Goal: Obtain resource: Download file/media

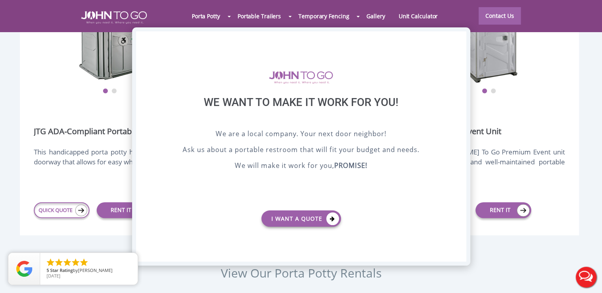
click at [460, 36] on div "X" at bounding box center [459, 38] width 12 height 14
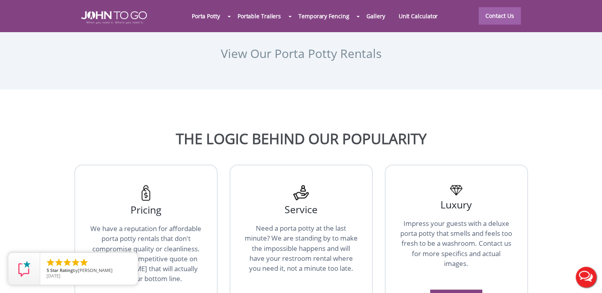
scroll to position [1245, 0]
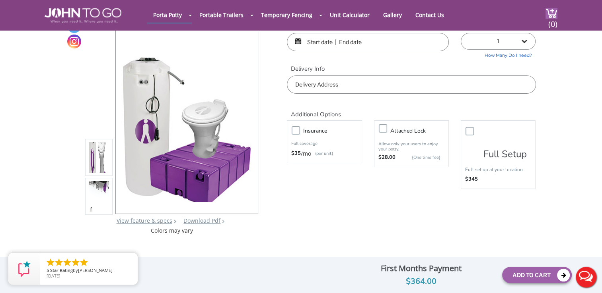
scroll to position [48, 0]
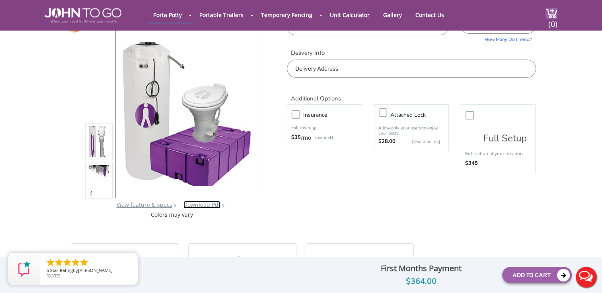
click at [201, 206] on link "Download Pdf" at bounding box center [201, 205] width 37 height 8
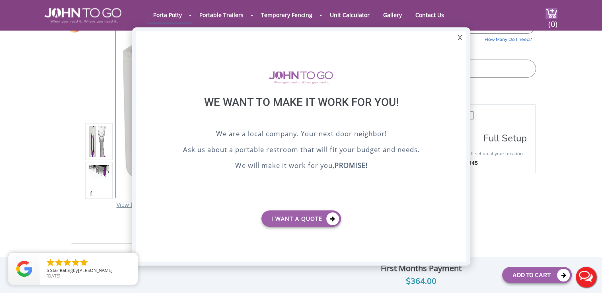
scroll to position [0, 0]
click at [460, 37] on div "X" at bounding box center [459, 38] width 12 height 14
